Goal: Information Seeking & Learning: Learn about a topic

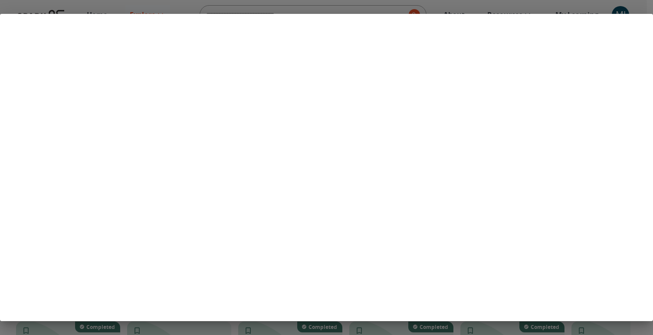
scroll to position [195, 0]
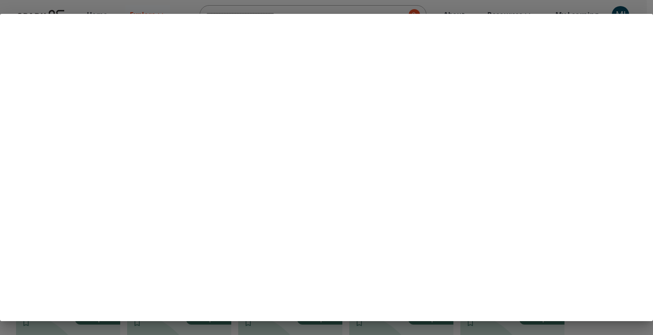
click at [282, 327] on div at bounding box center [326, 167] width 653 height 335
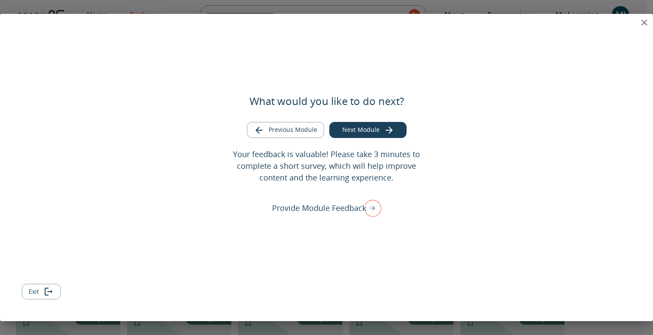
click at [640, 23] on icon "close" at bounding box center [644, 22] width 10 height 10
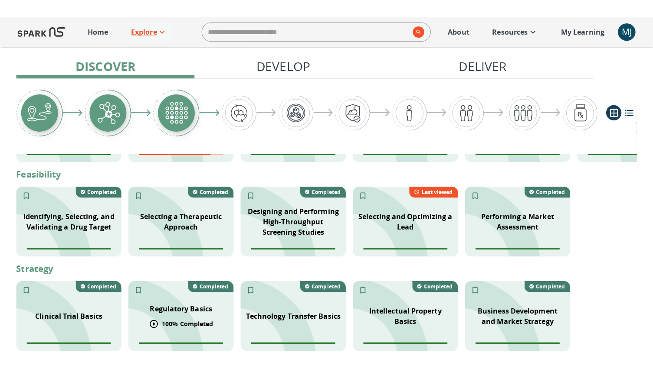
scroll to position [247, 0]
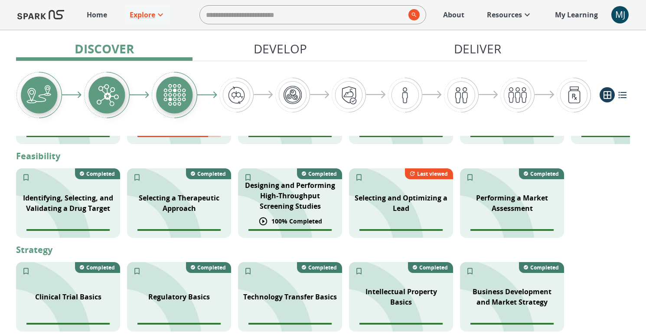
click at [289, 229] on span "Module completion progress of user" at bounding box center [289, 230] width 83 height 2
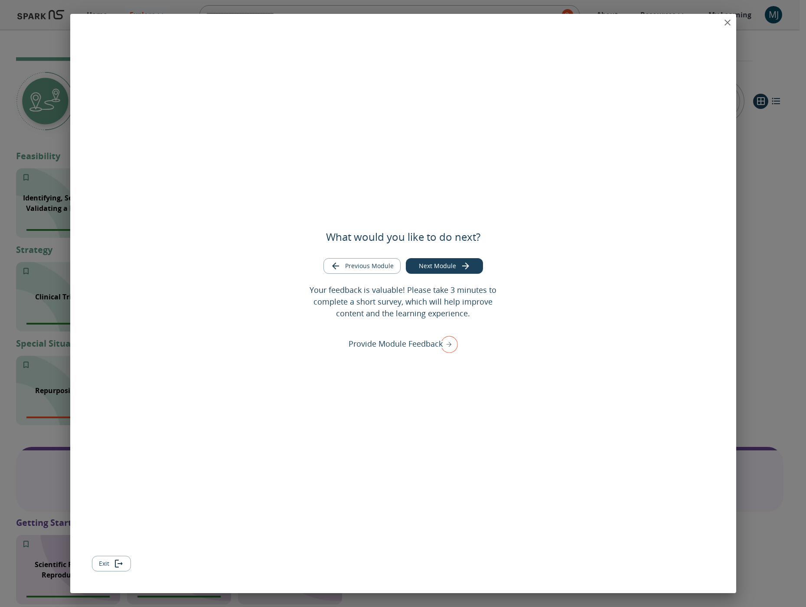
click at [652, 23] on div "What would you like to do next? Previous Module Next Module Your feedback is va…" at bounding box center [403, 303] width 666 height 579
click at [652, 22] on icon "close" at bounding box center [727, 23] width 6 height 6
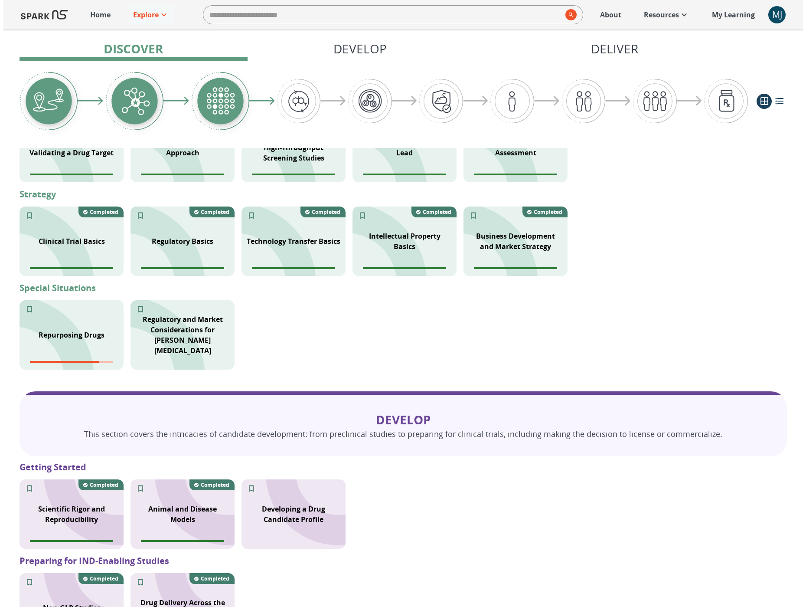
scroll to position [194, 0]
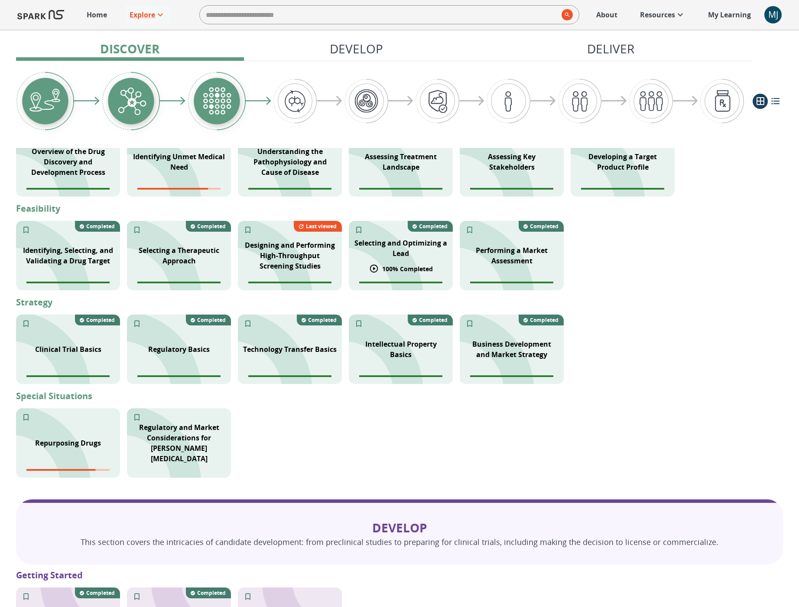
click at [392, 266] on p "100 % Completed" at bounding box center [407, 268] width 51 height 9
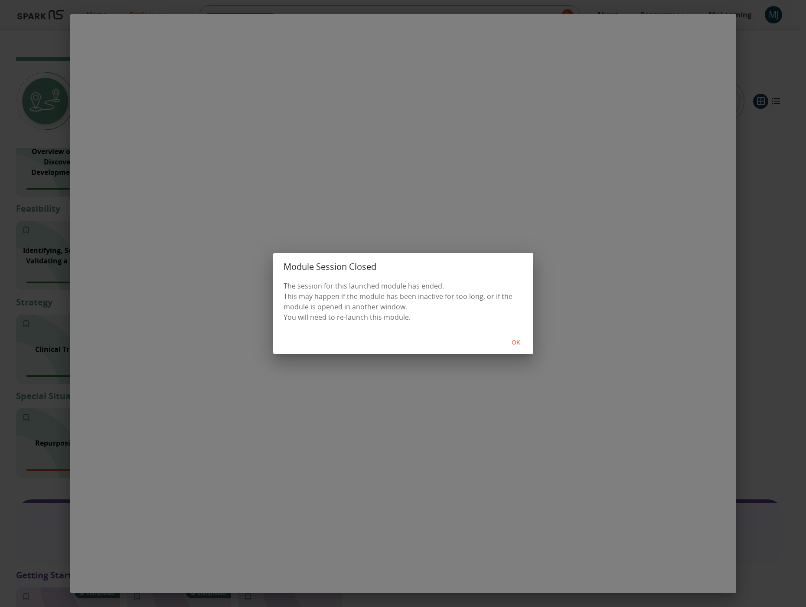
click at [516, 334] on button "OK" at bounding box center [516, 342] width 28 height 16
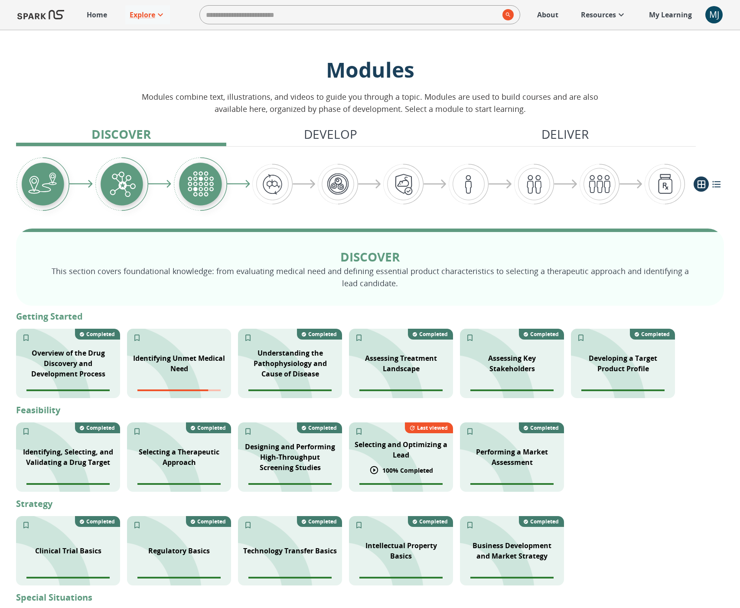
click at [417, 460] on div "Selecting and Optimizing a Lead" at bounding box center [401, 449] width 104 height 31
